Goal: Task Accomplishment & Management: Complete application form

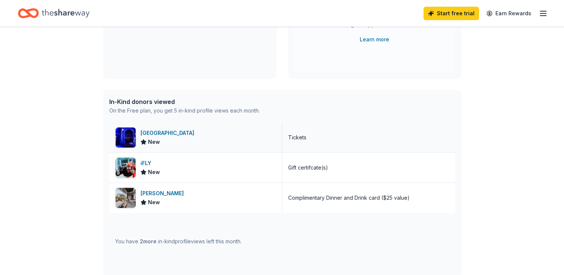
scroll to position [149, 0]
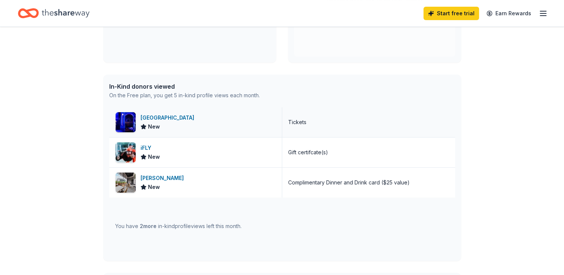
click at [126, 121] on img at bounding box center [125, 122] width 20 height 20
click at [149, 157] on span "New" at bounding box center [154, 156] width 12 height 9
click at [142, 182] on div "New" at bounding box center [149, 186] width 19 height 9
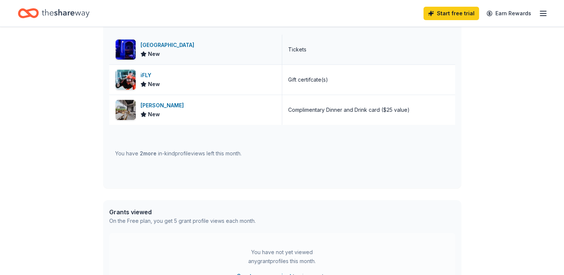
scroll to position [223, 0]
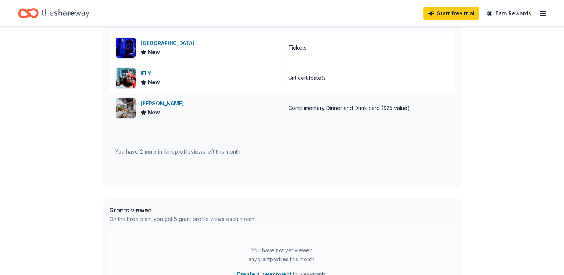
click at [152, 111] on span "New" at bounding box center [154, 112] width 12 height 9
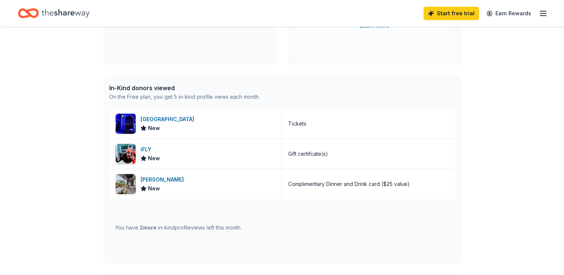
scroll to position [213, 0]
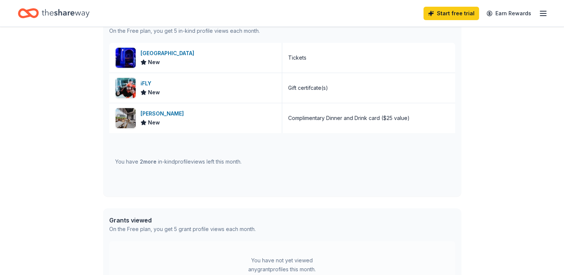
click at [182, 162] on div "You have 2 more in-kind profile views left this month." at bounding box center [178, 161] width 126 height 9
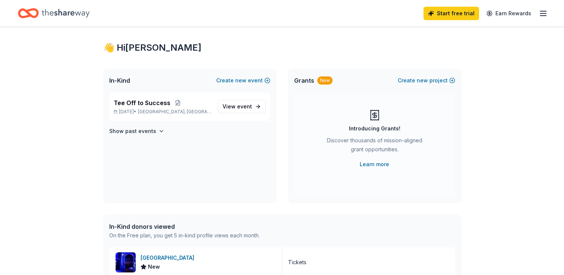
scroll to position [0, 0]
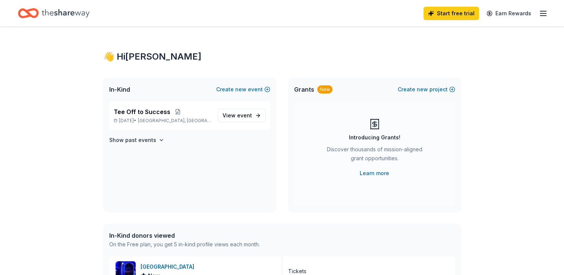
click at [64, 12] on icon "Home" at bounding box center [66, 13] width 48 height 8
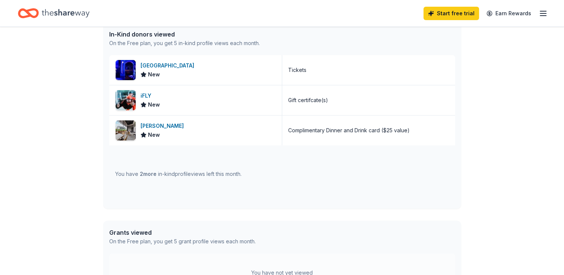
scroll to position [223, 0]
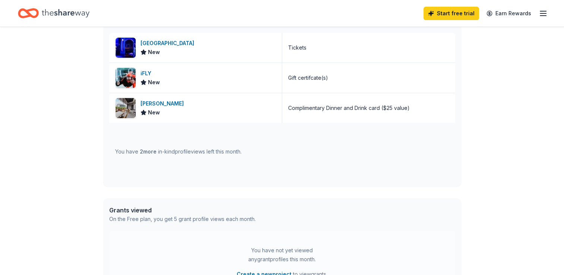
click at [160, 152] on div "You have 2 more in-kind profile views left this month." at bounding box center [178, 151] width 126 height 9
click at [203, 154] on div "You have 2 more in-kind profile views left this month." at bounding box center [178, 151] width 126 height 9
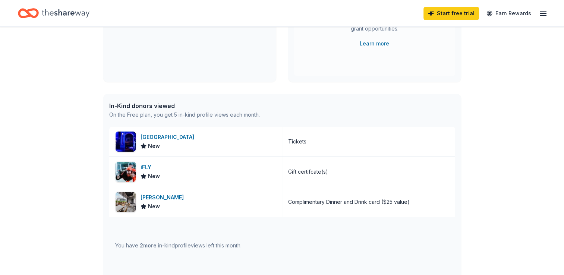
scroll to position [112, 0]
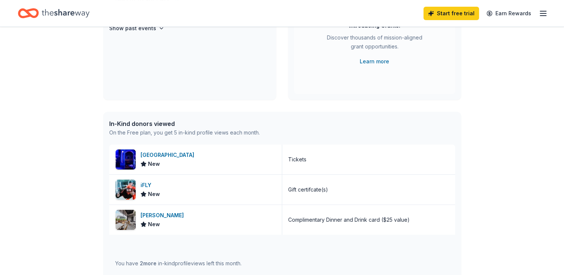
click at [162, 126] on div "In-Kind donors viewed" at bounding box center [184, 123] width 150 height 9
click at [233, 130] on div "On the Free plan, you get 5 in-kind profile views each month." at bounding box center [184, 132] width 150 height 9
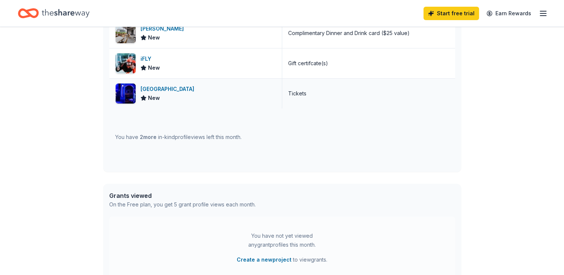
scroll to position [261, 0]
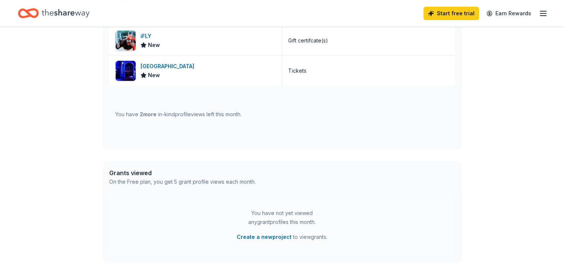
click at [213, 114] on div "You have 2 more in-kind profile views left this month." at bounding box center [178, 114] width 126 height 9
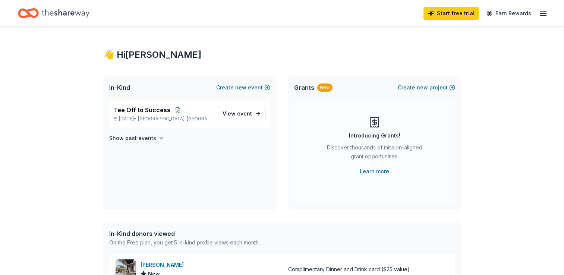
scroll to position [0, 0]
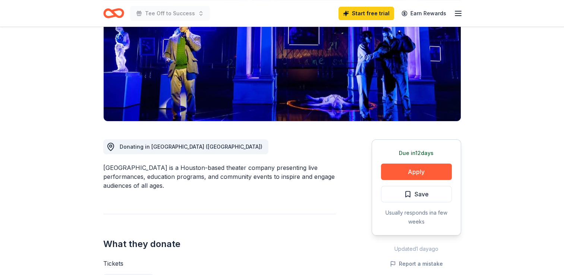
scroll to position [112, 0]
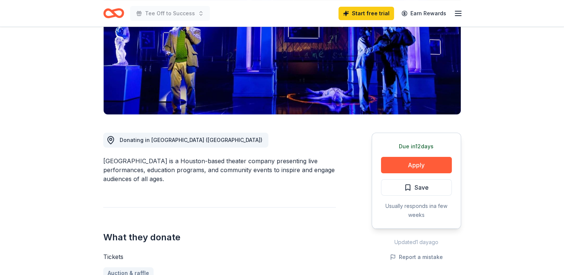
drag, startPoint x: 439, startPoint y: 165, endPoint x: 185, endPoint y: 193, distance: 255.9
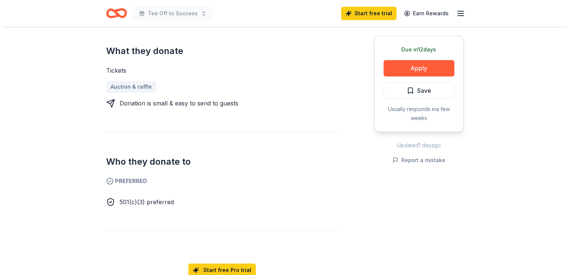
scroll to position [298, 0]
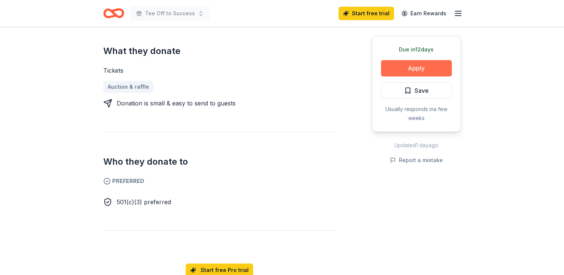
click at [428, 68] on button "Apply" at bounding box center [416, 68] width 71 height 16
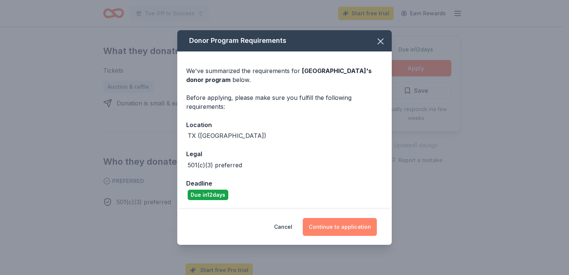
click at [340, 226] on button "Continue to application" at bounding box center [340, 227] width 74 height 18
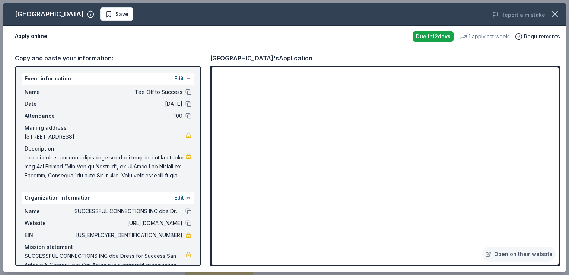
scroll to position [21, 0]
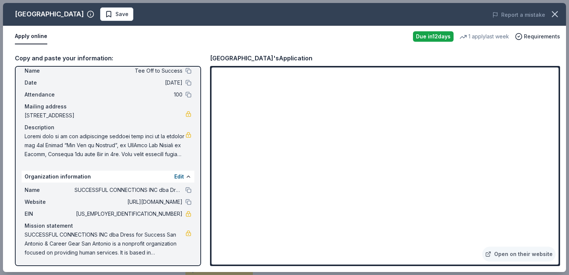
drag, startPoint x: 146, startPoint y: 211, endPoint x: 161, endPoint y: 210, distance: 15.3
click at [161, 210] on span "[US_EMPLOYER_IDENTIFICATION_NUMBER]" at bounding box center [128, 213] width 108 height 9
drag, startPoint x: 145, startPoint y: 212, endPoint x: 176, endPoint y: 212, distance: 31.3
click at [176, 212] on span "[US_EMPLOYER_IDENTIFICATION_NUMBER]" at bounding box center [128, 213] width 108 height 9
drag, startPoint x: 23, startPoint y: 114, endPoint x: 98, endPoint y: 119, distance: 75.4
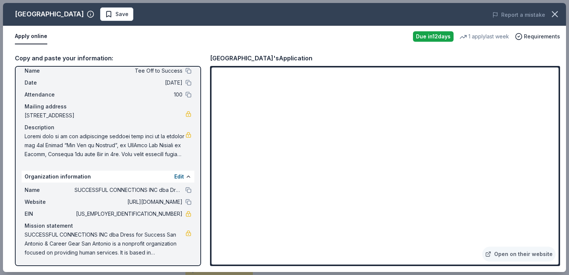
click at [70, 115] on div "Name Tee Off to Success Date 11/02/25 Attendance 100 Mailing address 600 North …" at bounding box center [108, 112] width 173 height 98
drag, startPoint x: 143, startPoint y: 113, endPoint x: 51, endPoint y: 114, distance: 92.0
click at [51, 114] on span "[STREET_ADDRESS]" at bounding box center [105, 115] width 161 height 9
click at [115, 12] on span "Save" at bounding box center [121, 14] width 13 height 9
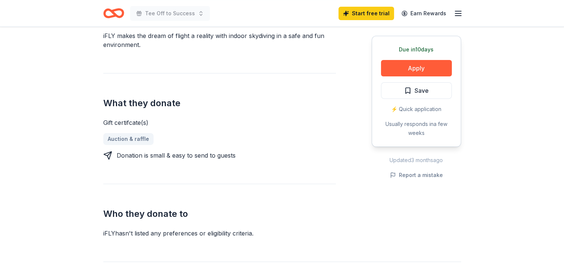
scroll to position [261, 0]
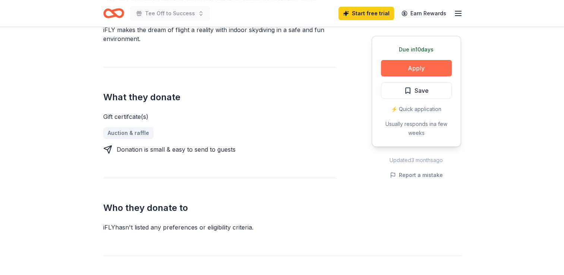
click at [428, 66] on button "Apply" at bounding box center [416, 68] width 71 height 16
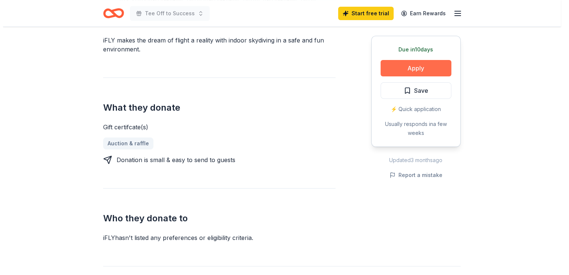
scroll to position [266, 0]
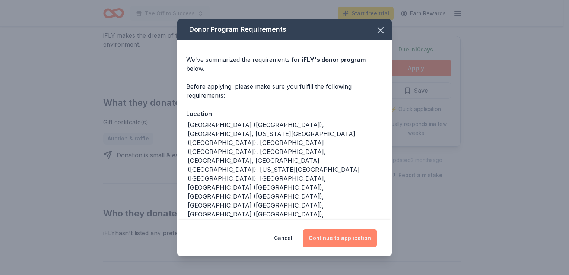
click at [337, 230] on button "Continue to application" at bounding box center [340, 238] width 74 height 18
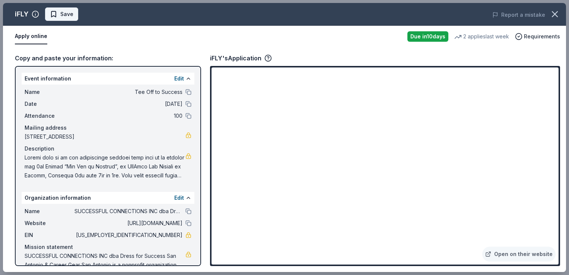
click at [64, 11] on span "Save" at bounding box center [66, 14] width 13 height 9
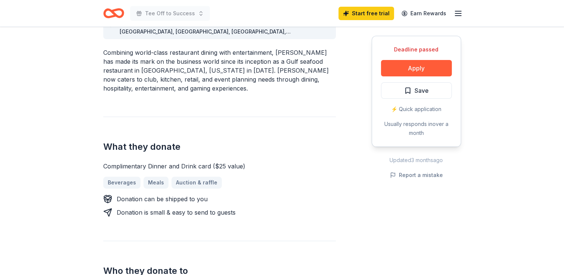
scroll to position [149, 0]
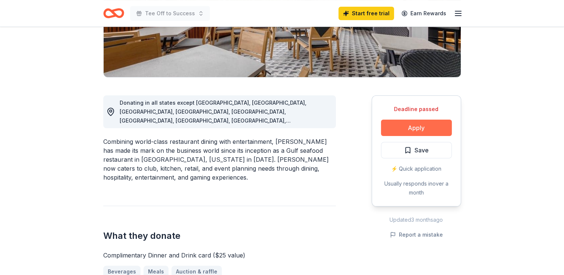
click at [422, 128] on button "Apply" at bounding box center [416, 128] width 71 height 16
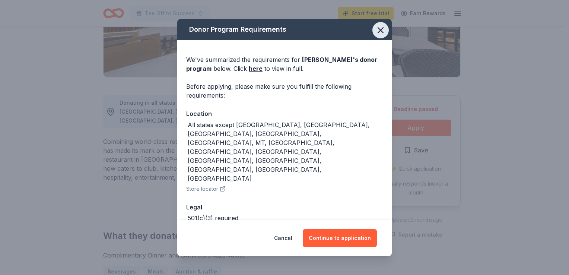
click at [378, 30] on icon "button" at bounding box center [380, 30] width 5 height 5
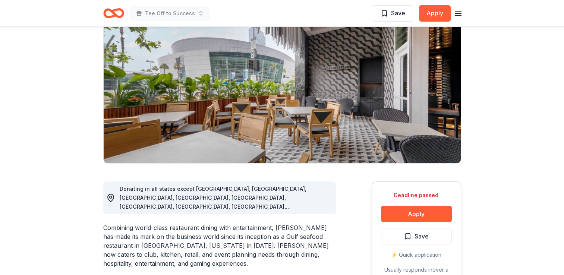
scroll to position [0, 0]
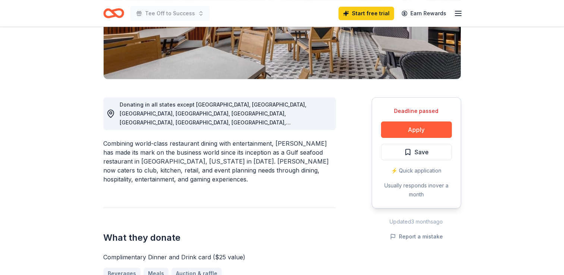
scroll to position [149, 0]
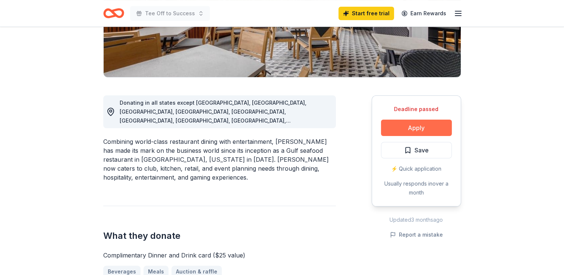
click at [413, 129] on button "Apply" at bounding box center [416, 128] width 71 height 16
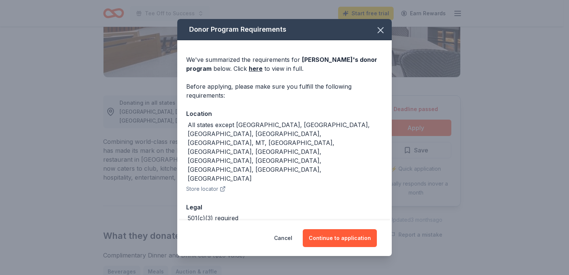
click at [545, 120] on div "Donor Program Requirements We've summarized the requirements for Landry's 's do…" at bounding box center [284, 137] width 569 height 275
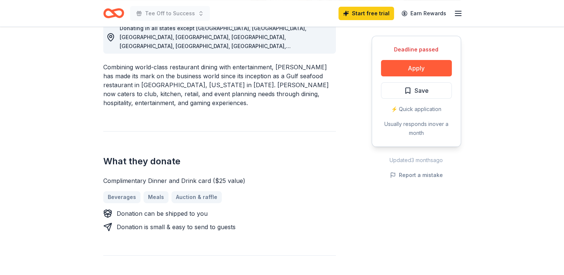
scroll to position [0, 0]
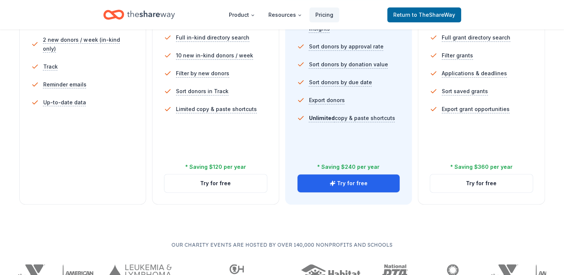
scroll to position [112, 0]
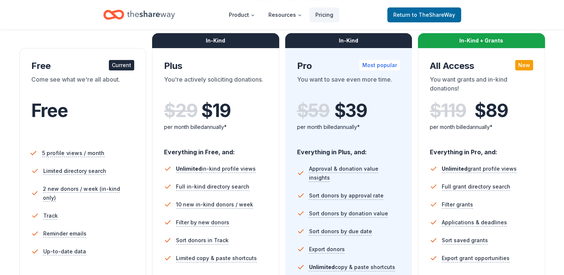
click at [80, 151] on span "5 profile views / month" at bounding box center [73, 152] width 63 height 9
click at [70, 152] on span "5 profile views / month" at bounding box center [73, 152] width 63 height 9
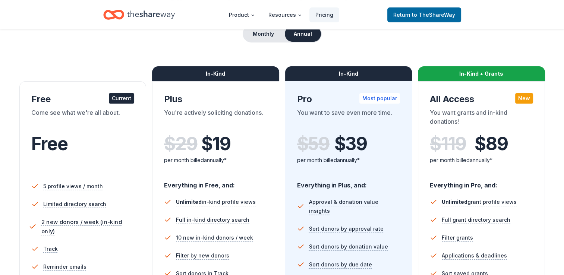
scroll to position [74, 0]
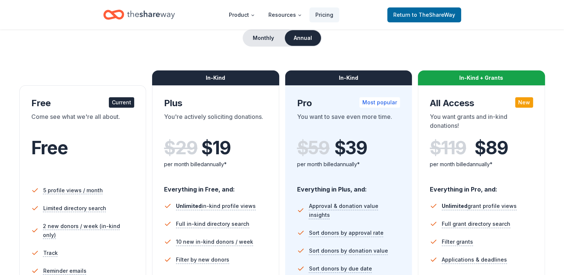
click at [118, 103] on div "Current" at bounding box center [121, 102] width 25 height 10
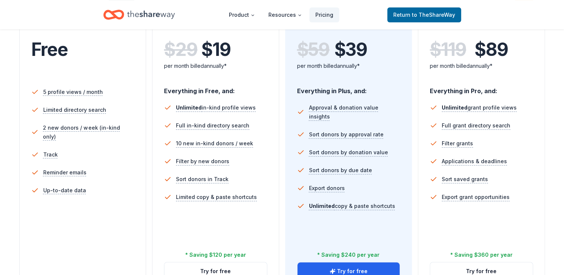
scroll to position [186, 0]
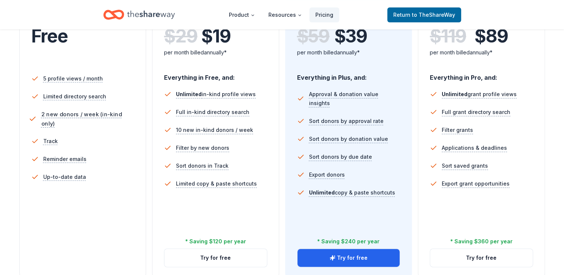
click at [81, 113] on span "2 new donors / week (in-kind only)" at bounding box center [89, 118] width 96 height 19
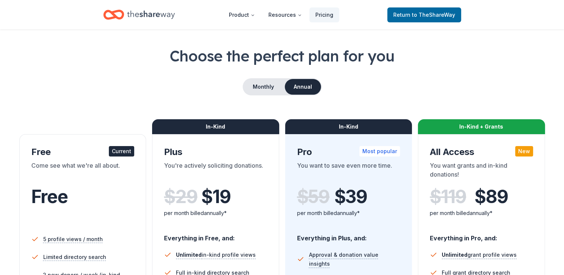
scroll to position [0, 0]
